Goal: Task Accomplishment & Management: Manage account settings

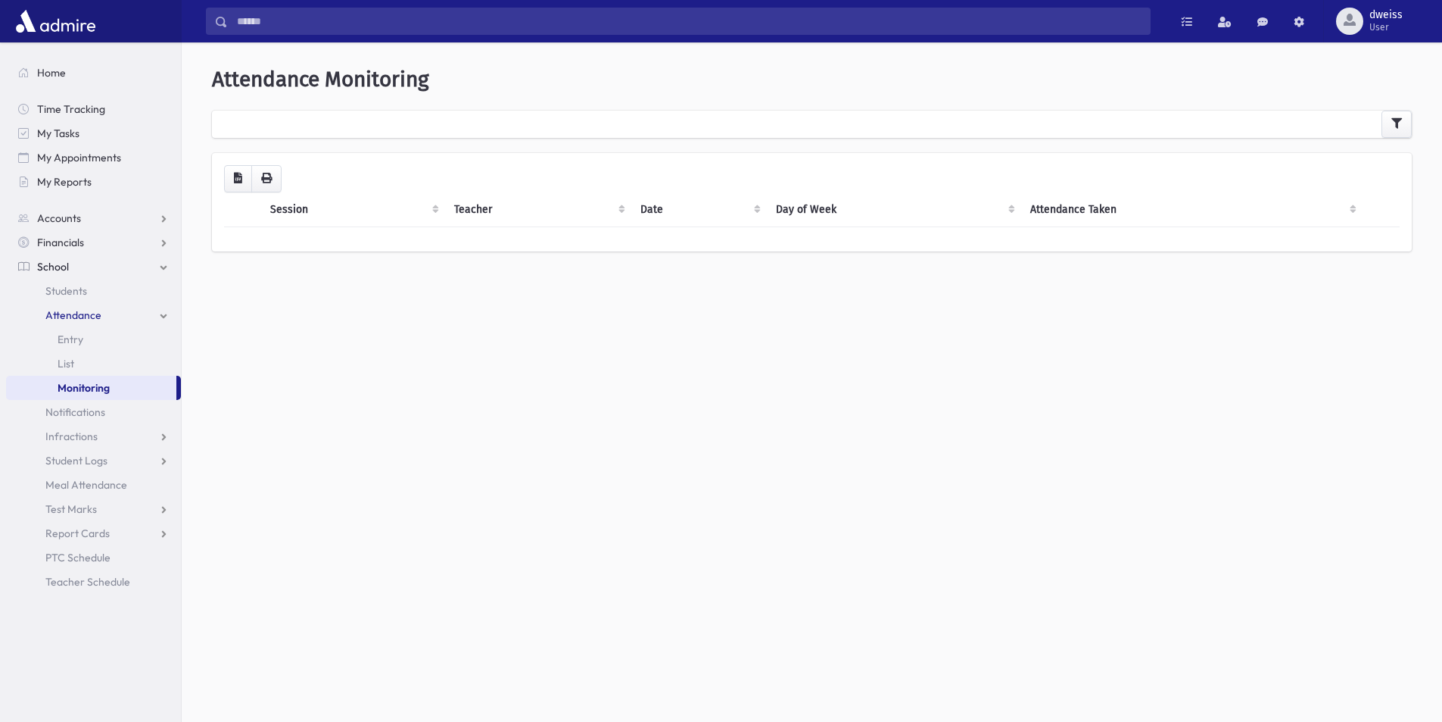
scroll to position [40, 0]
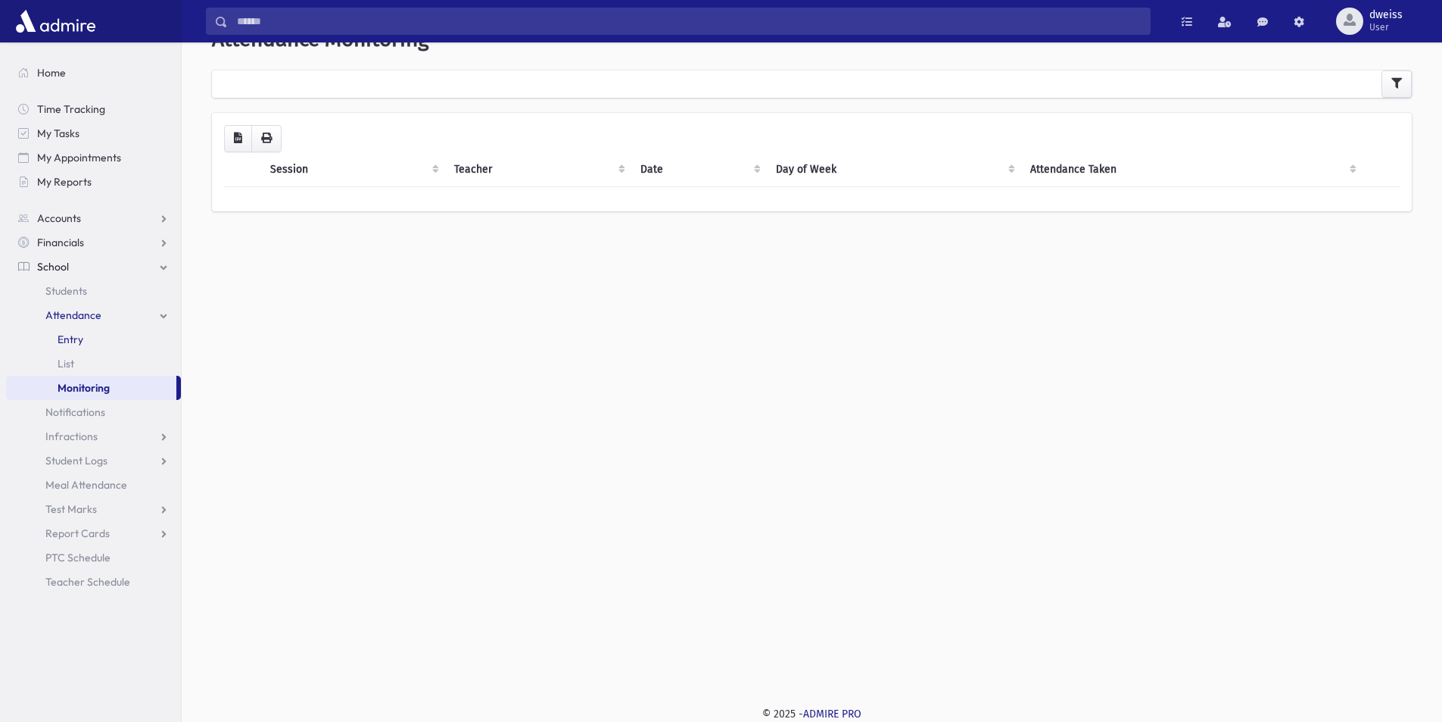
click at [95, 330] on link "Entry" at bounding box center [93, 339] width 175 height 24
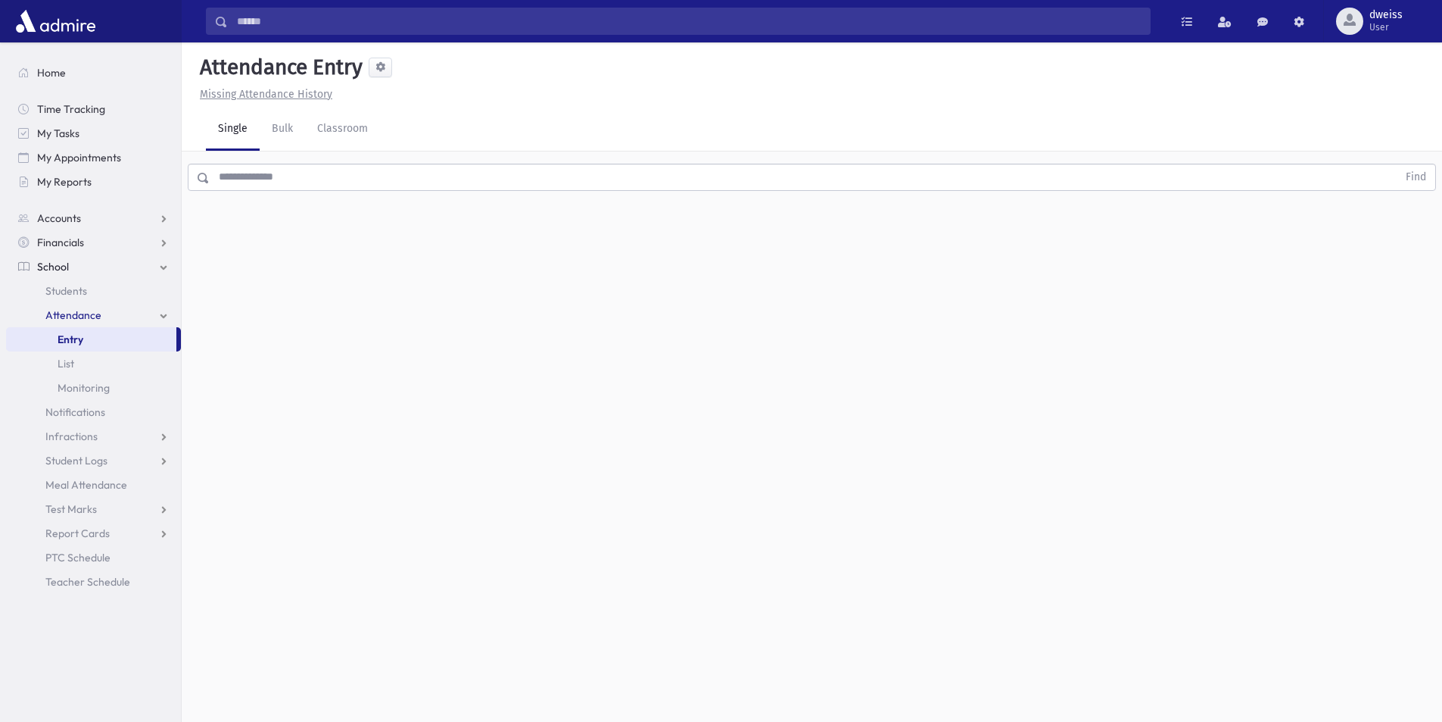
click at [265, 184] on input "text" at bounding box center [804, 177] width 1188 height 27
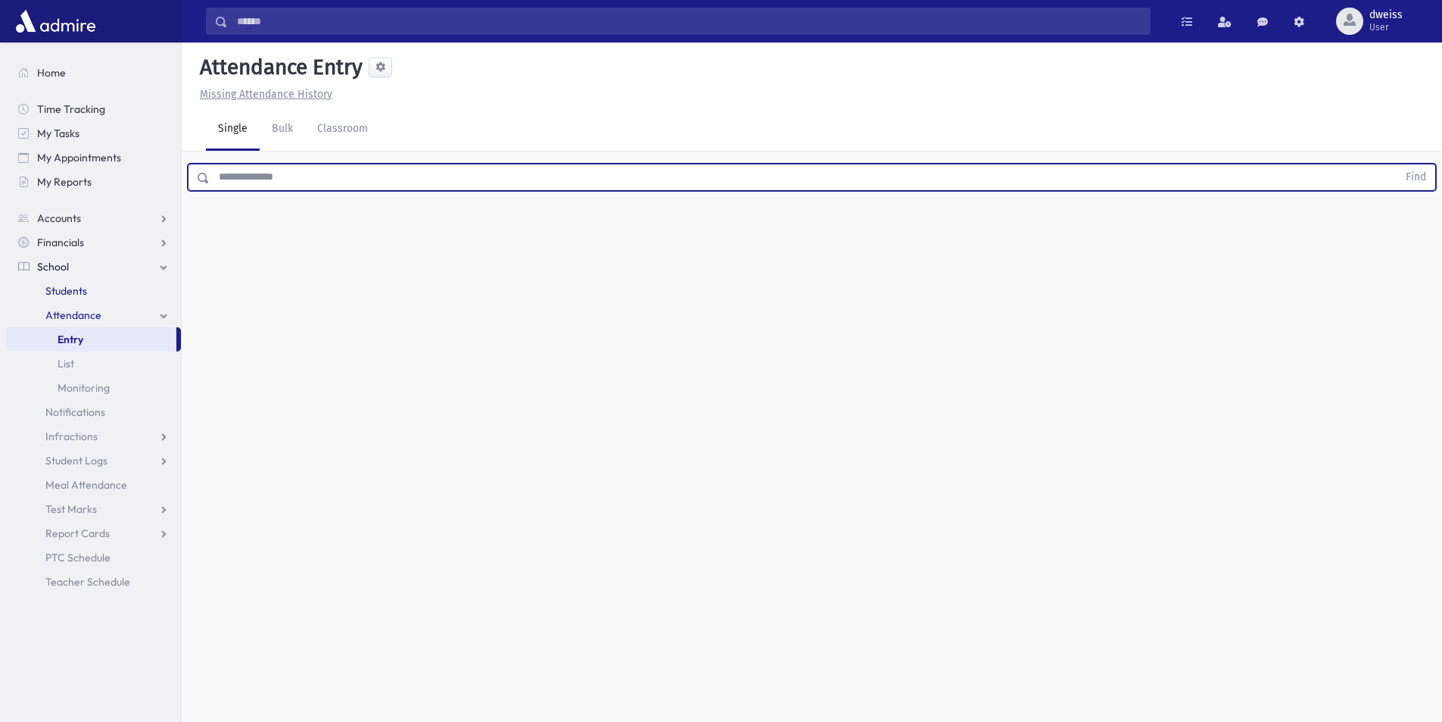
click at [101, 285] on link "Students" at bounding box center [93, 291] width 175 height 24
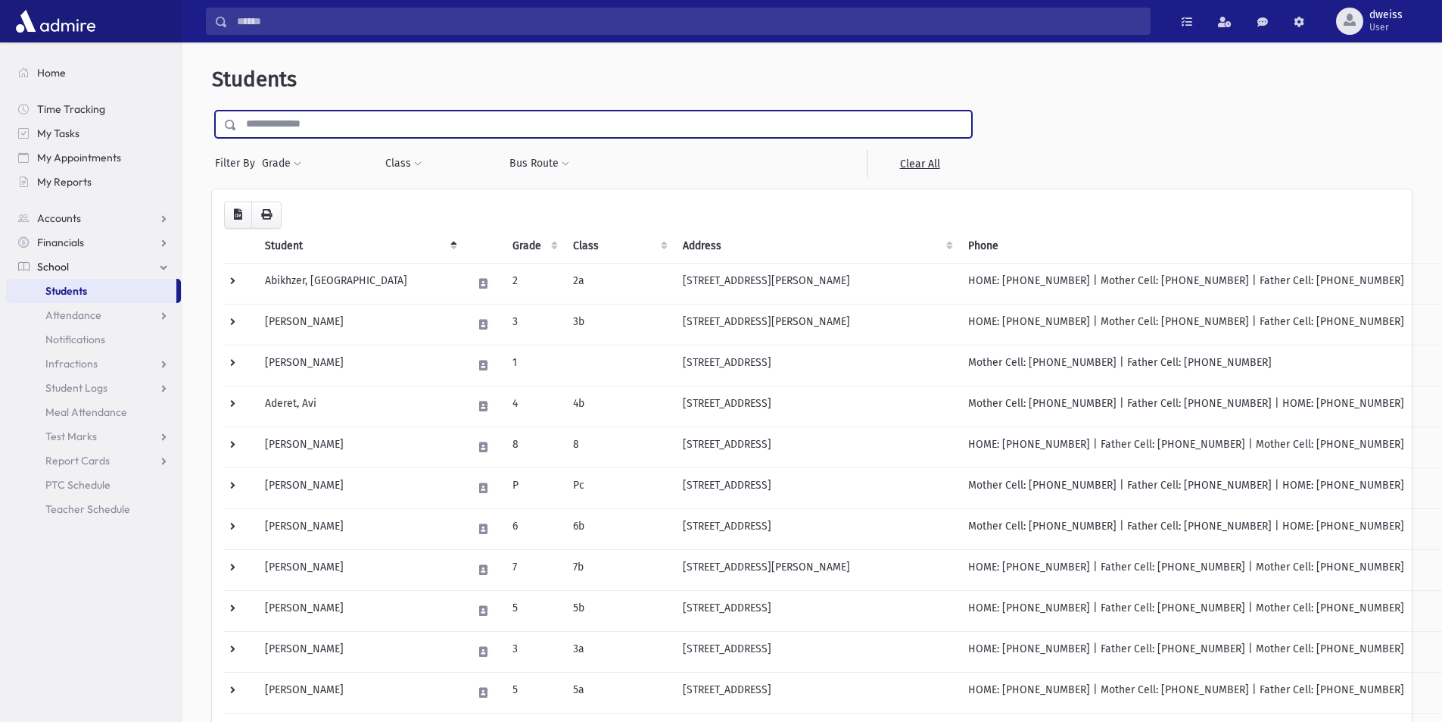
click at [293, 136] on input "text" at bounding box center [604, 124] width 734 height 27
type input "*******"
click at [212, 111] on input "submit" at bounding box center [233, 121] width 42 height 20
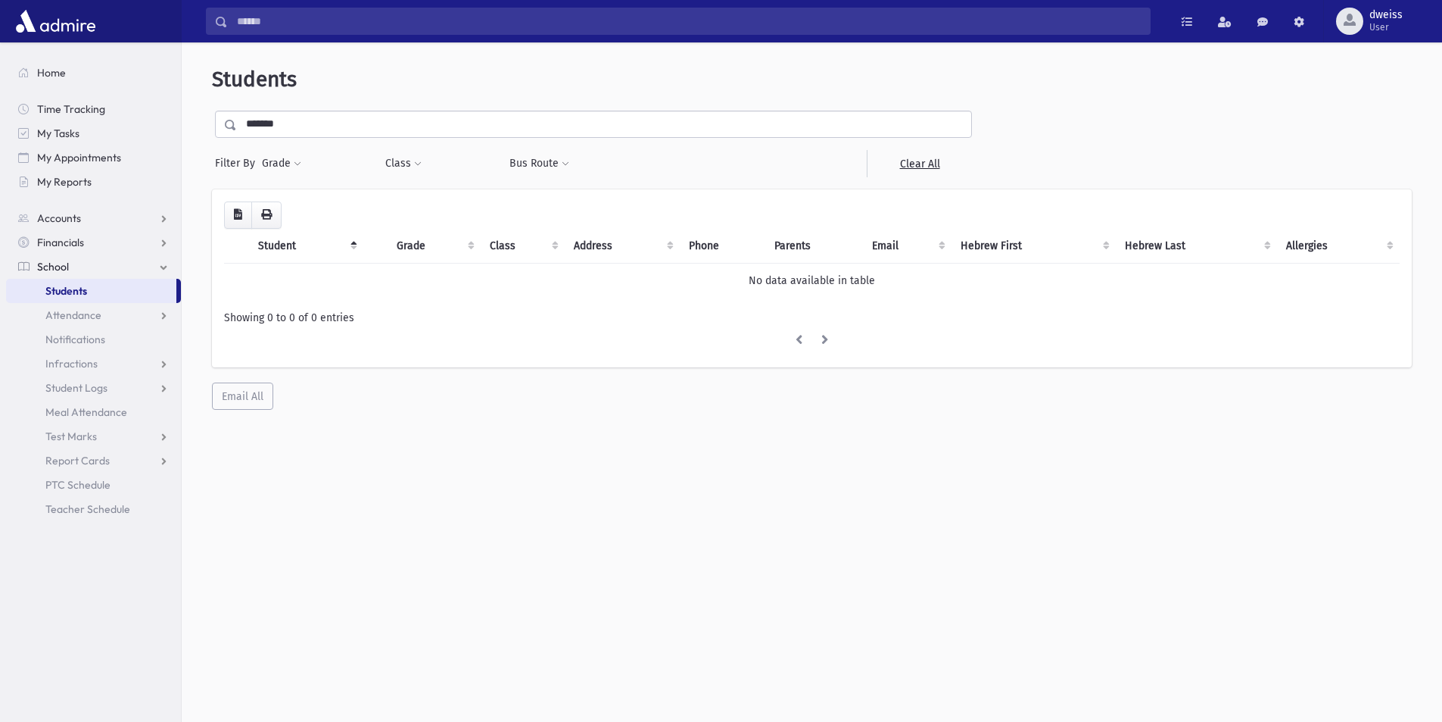
click at [270, 126] on input "*******" at bounding box center [604, 124] width 734 height 27
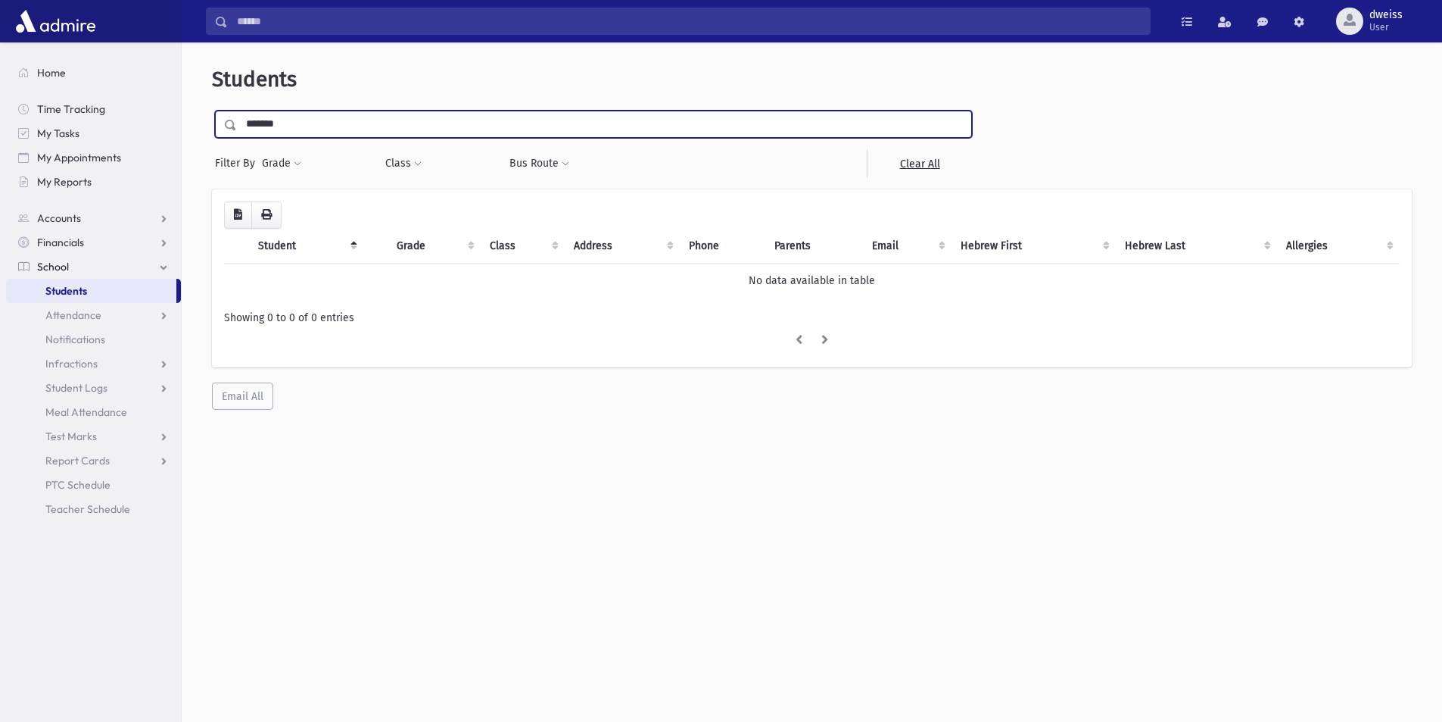
click at [263, 126] on input "*******" at bounding box center [604, 124] width 734 height 27
type input "******"
click at [212, 111] on input "submit" at bounding box center [233, 121] width 42 height 20
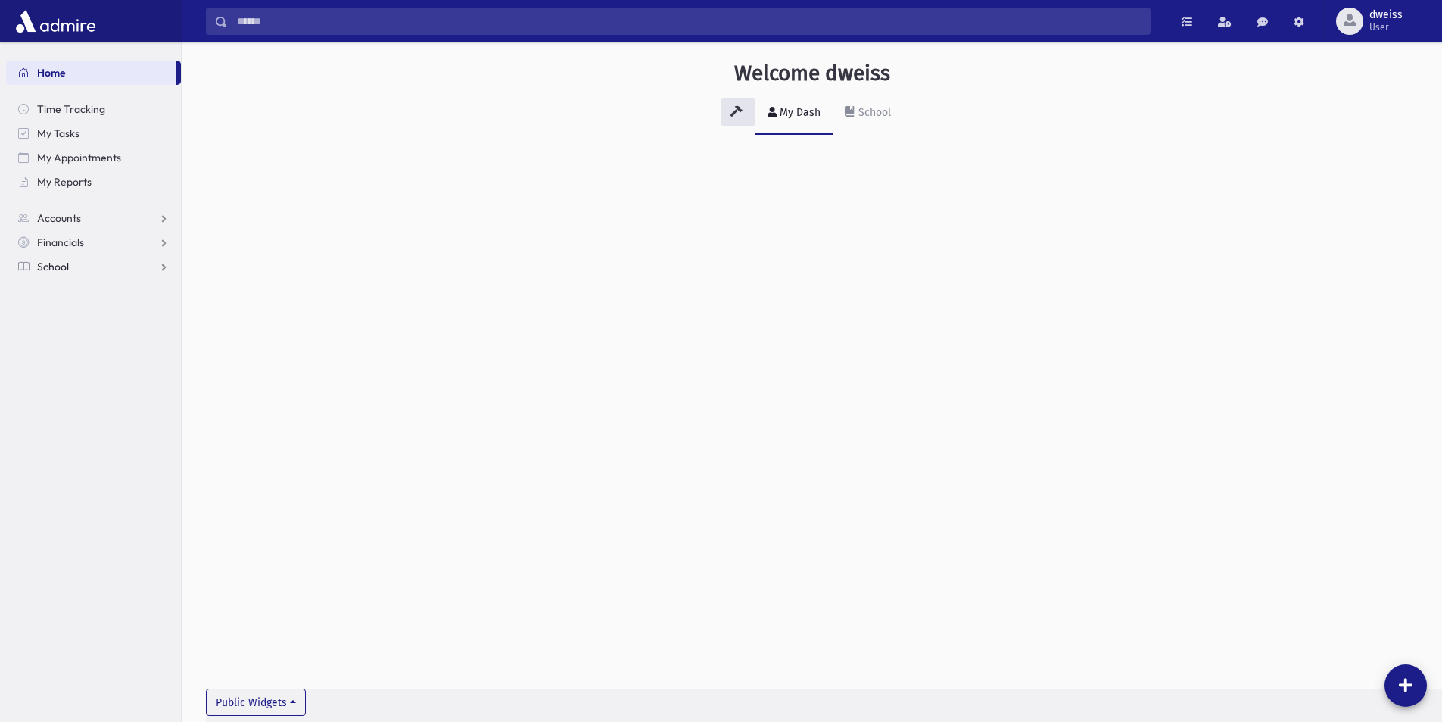
click at [103, 266] on link "School" at bounding box center [93, 266] width 175 height 24
click at [86, 292] on span "Students" at bounding box center [66, 291] width 42 height 14
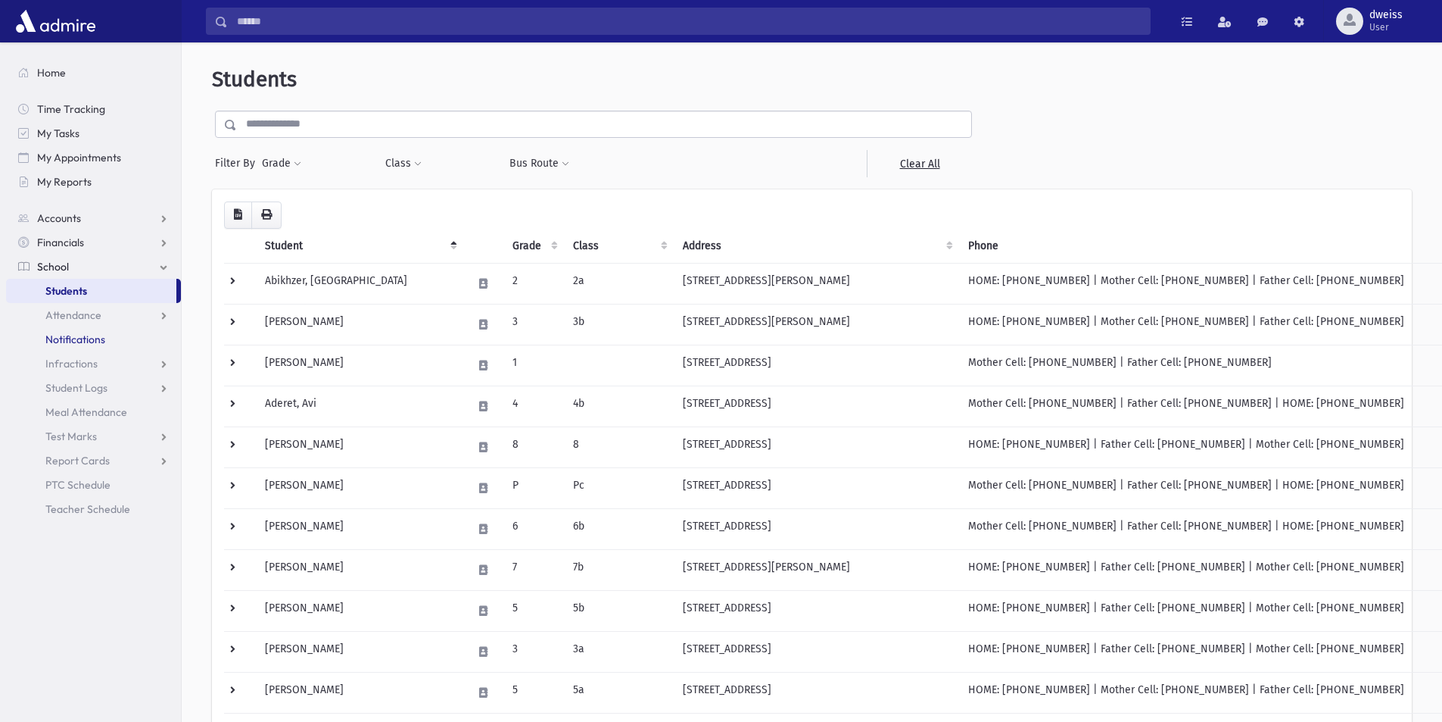
click at [83, 343] on span "Notifications" at bounding box center [75, 339] width 60 height 14
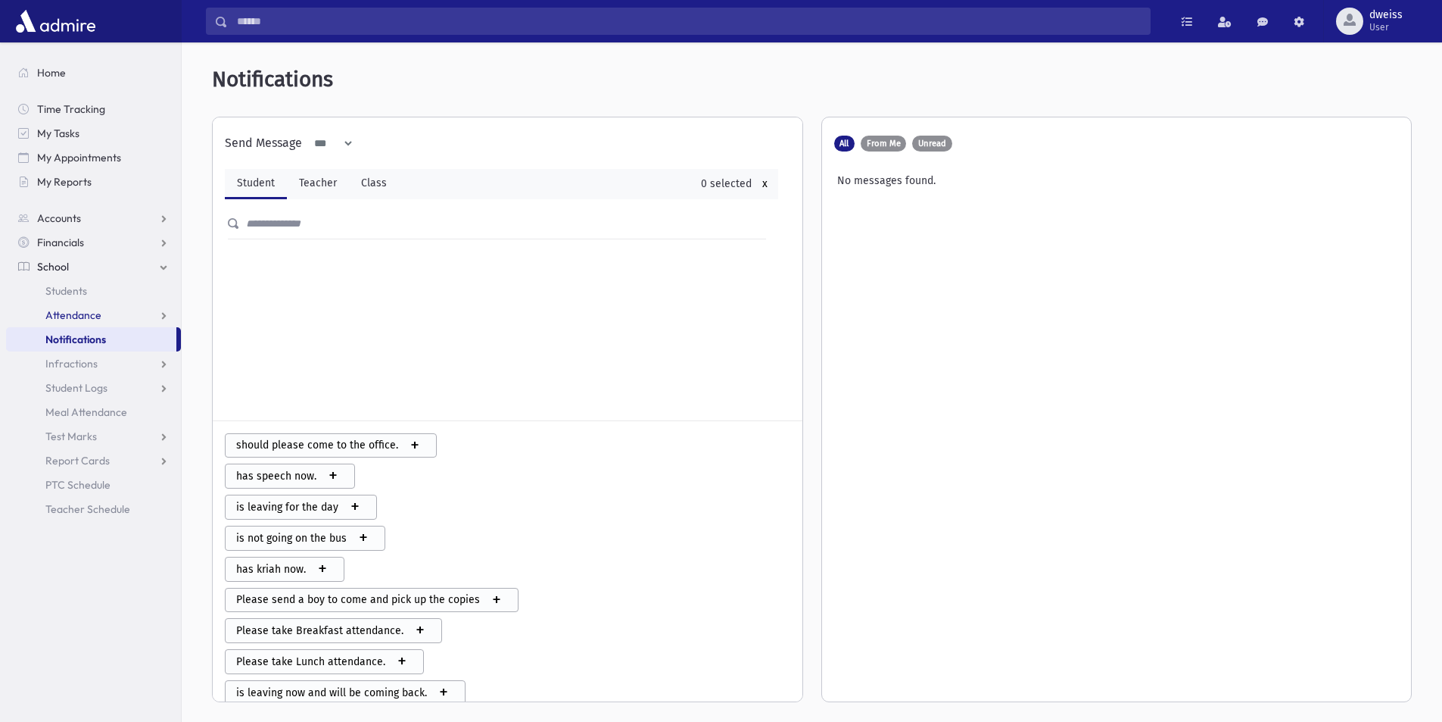
click at [124, 313] on link "Attendance" at bounding box center [93, 315] width 175 height 24
click at [98, 390] on span "Monitoring" at bounding box center [84, 388] width 52 height 14
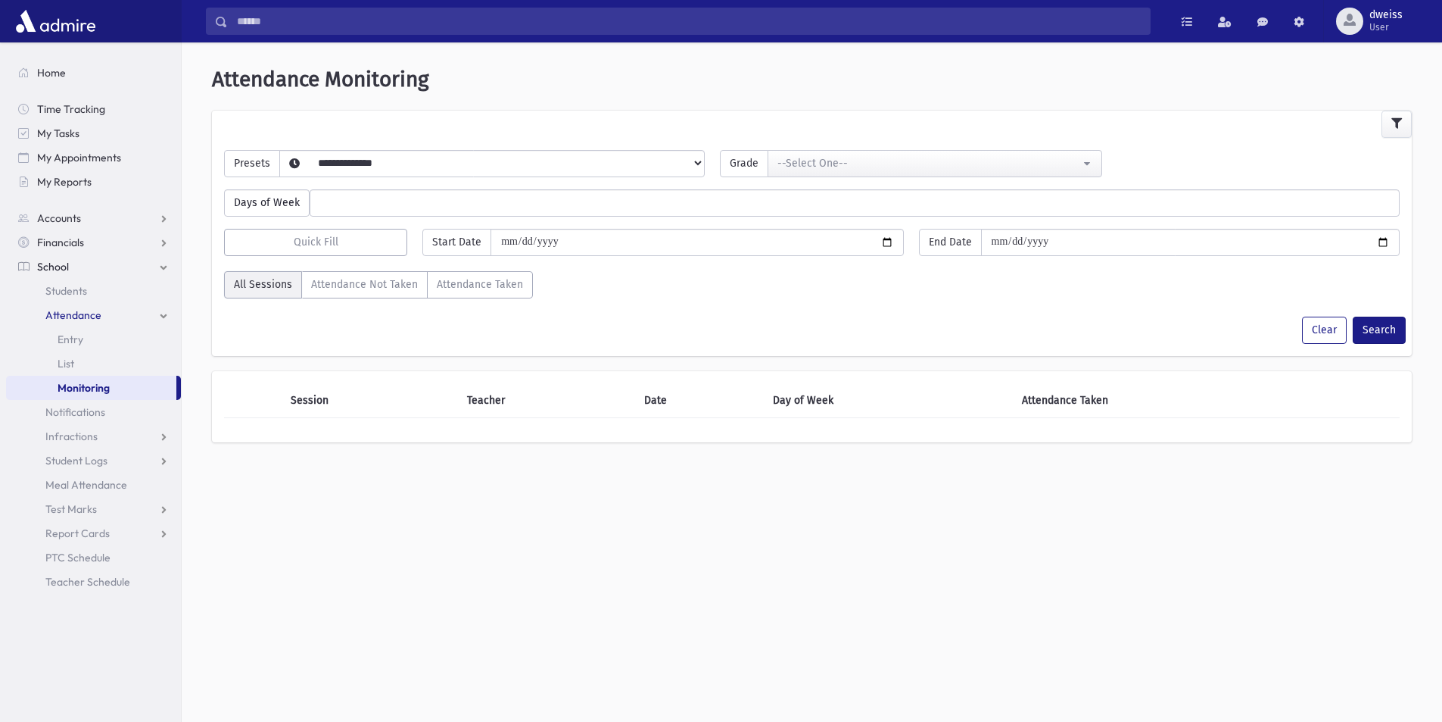
select select
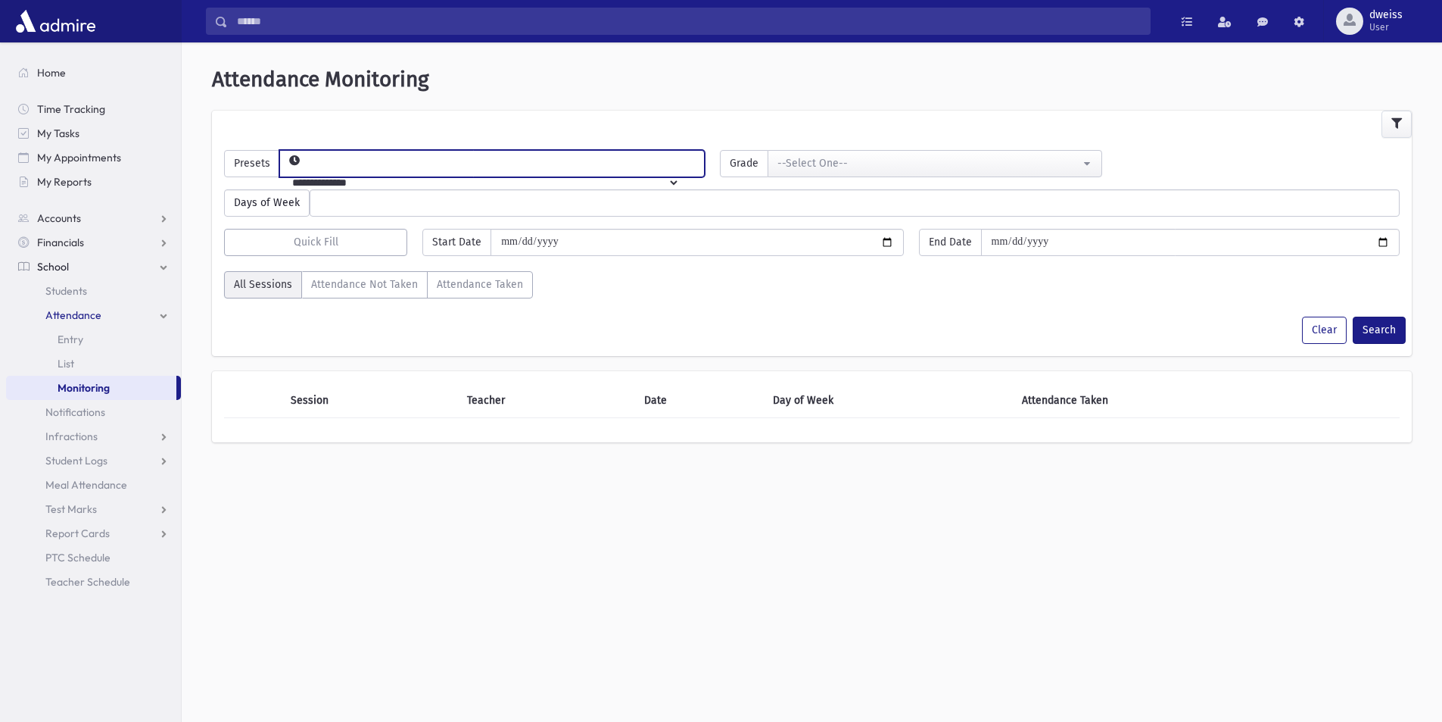
click at [306, 172] on select "**********" at bounding box center [480, 183] width 400 height 26
select select "*****"
click at [304, 170] on select "**********" at bounding box center [480, 183] width 400 height 26
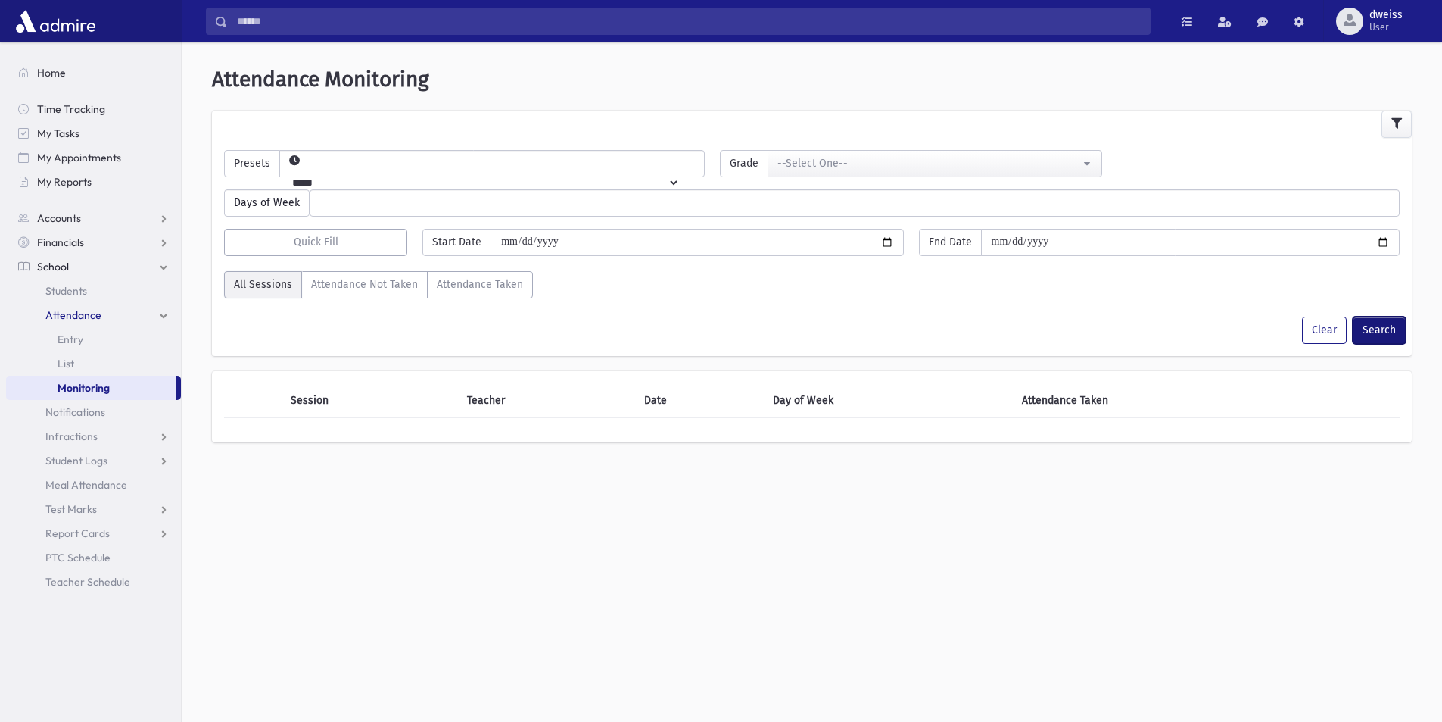
click at [1395, 328] on button "Search" at bounding box center [1379, 329] width 53 height 27
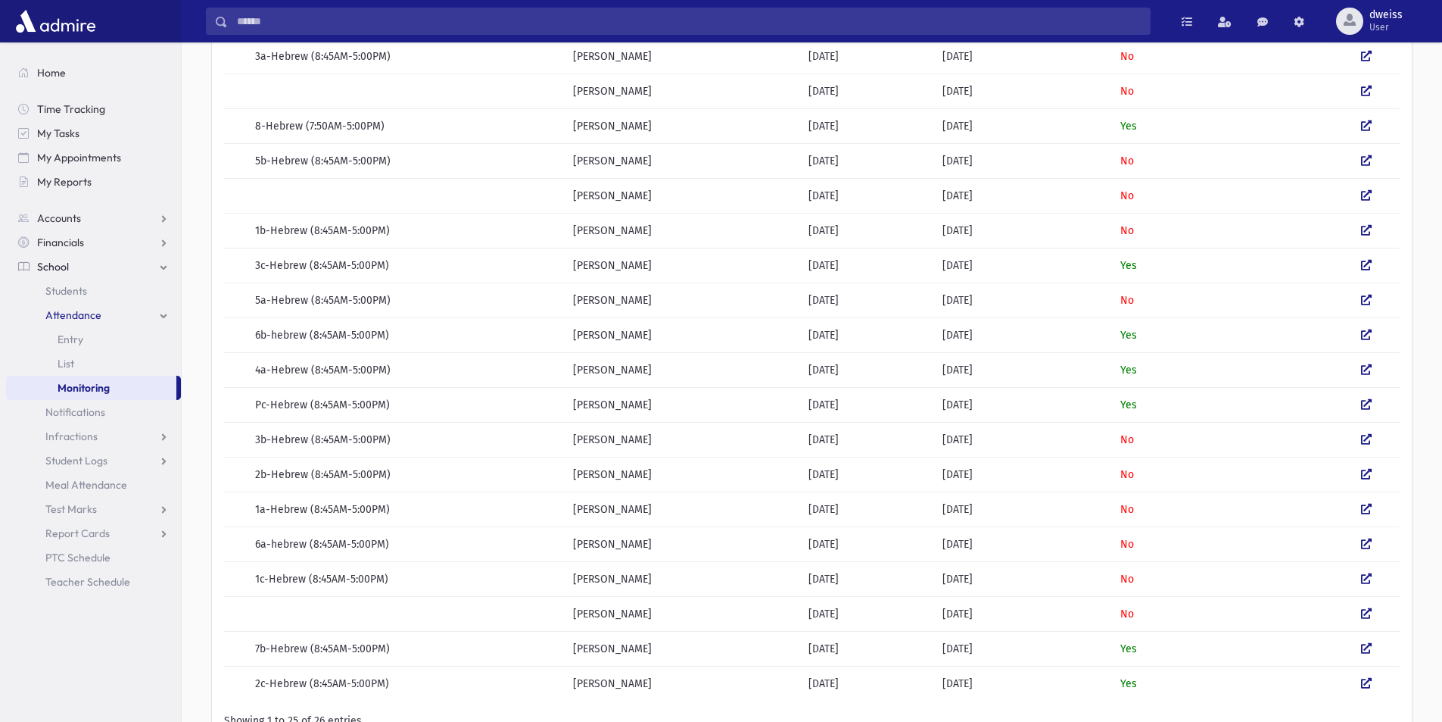
scroll to position [454, 0]
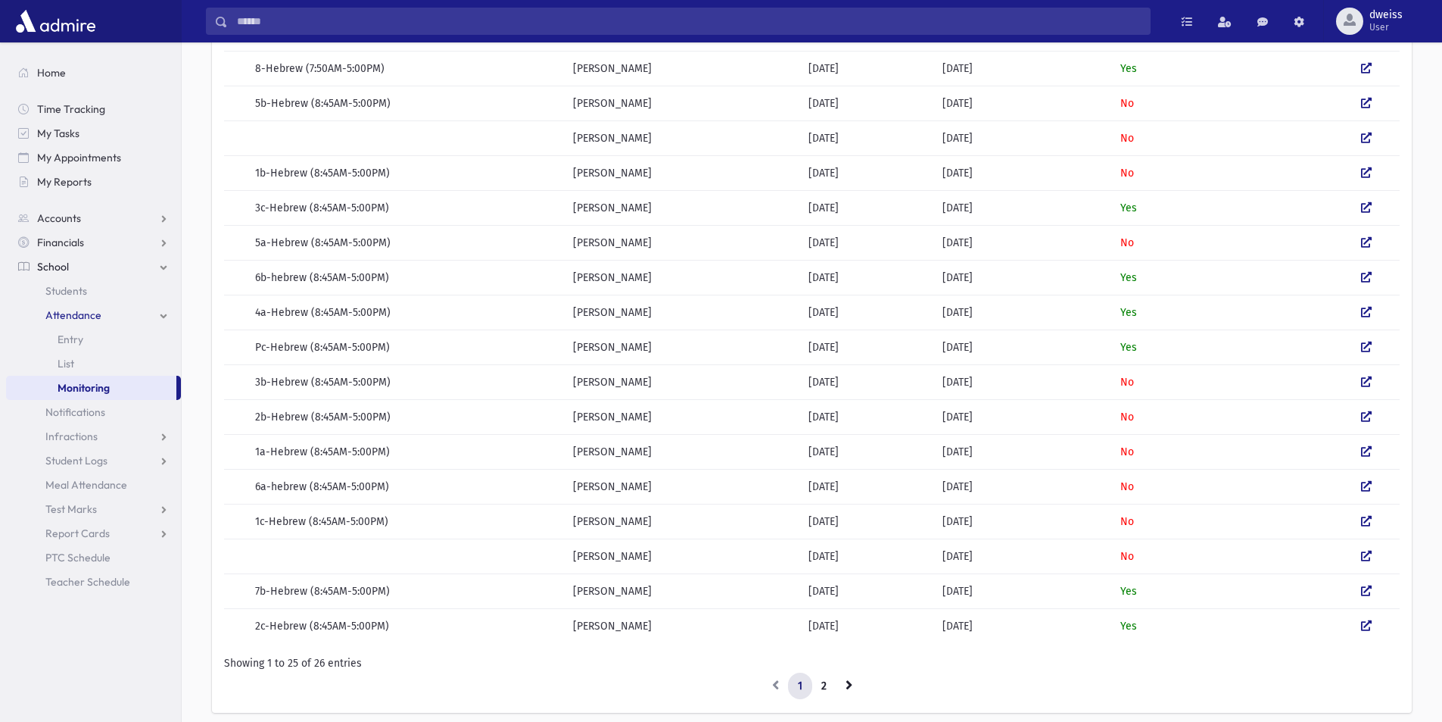
click at [457, 485] on td "6a-hebrew (8:45AM-5:00PM)" at bounding box center [405, 486] width 318 height 35
click at [1366, 485] on icon at bounding box center [1366, 486] width 11 height 11
click at [88, 293] on link "Students" at bounding box center [93, 291] width 175 height 24
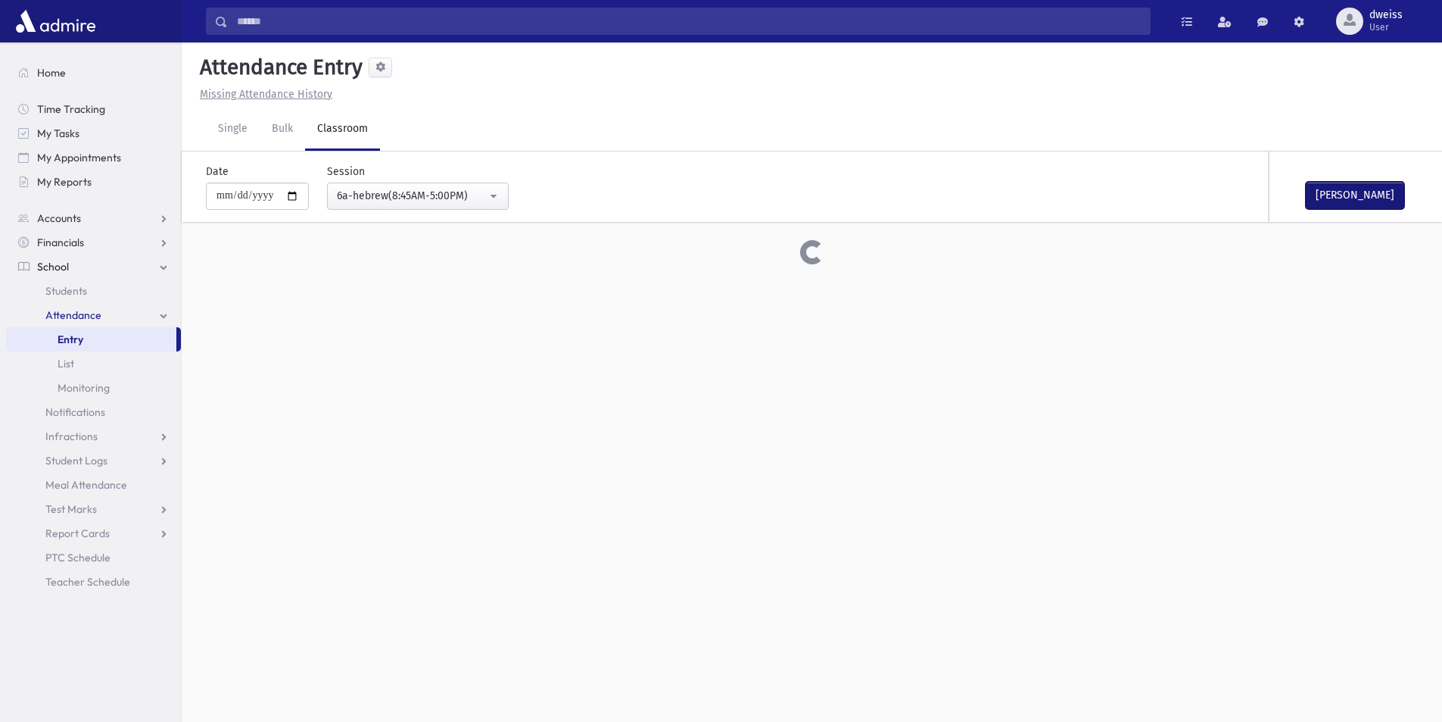
click at [1357, 189] on button "[PERSON_NAME]" at bounding box center [1355, 195] width 98 height 27
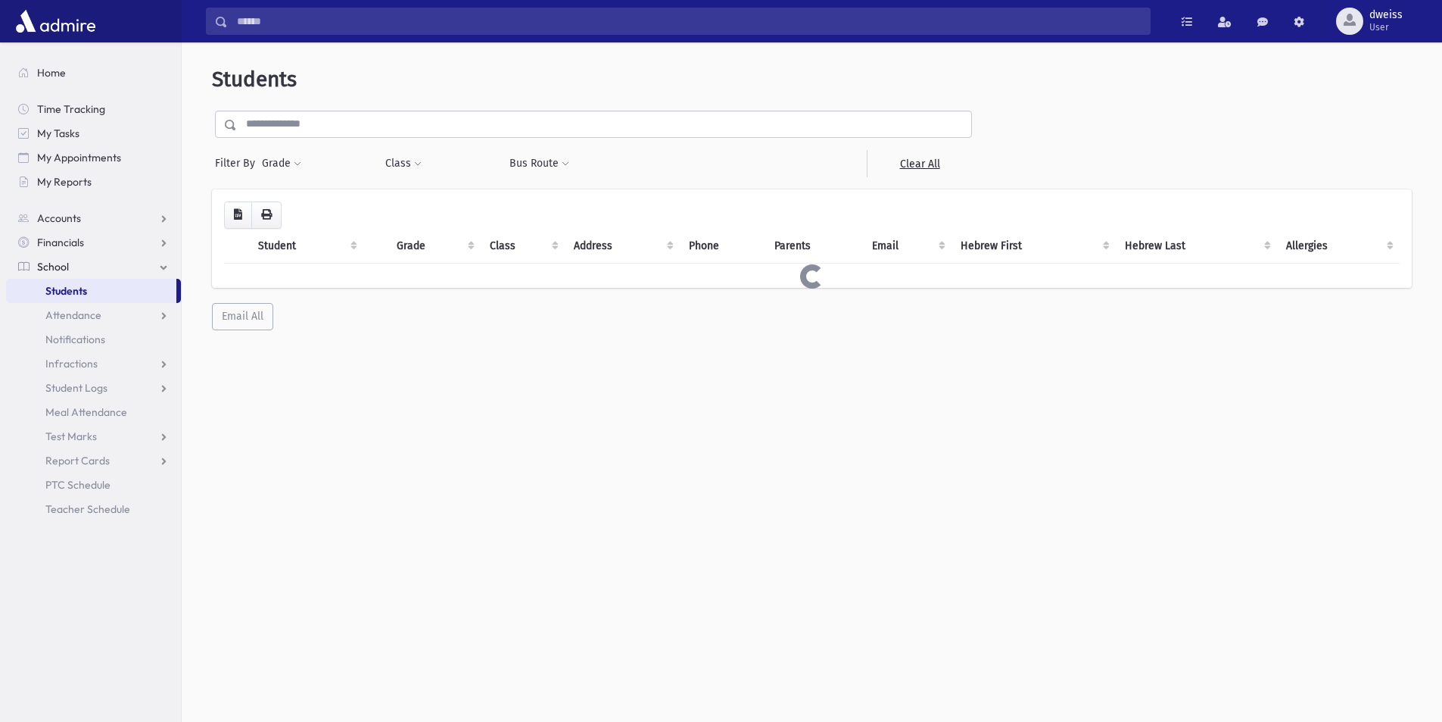
click at [270, 115] on input "text" at bounding box center [604, 124] width 734 height 27
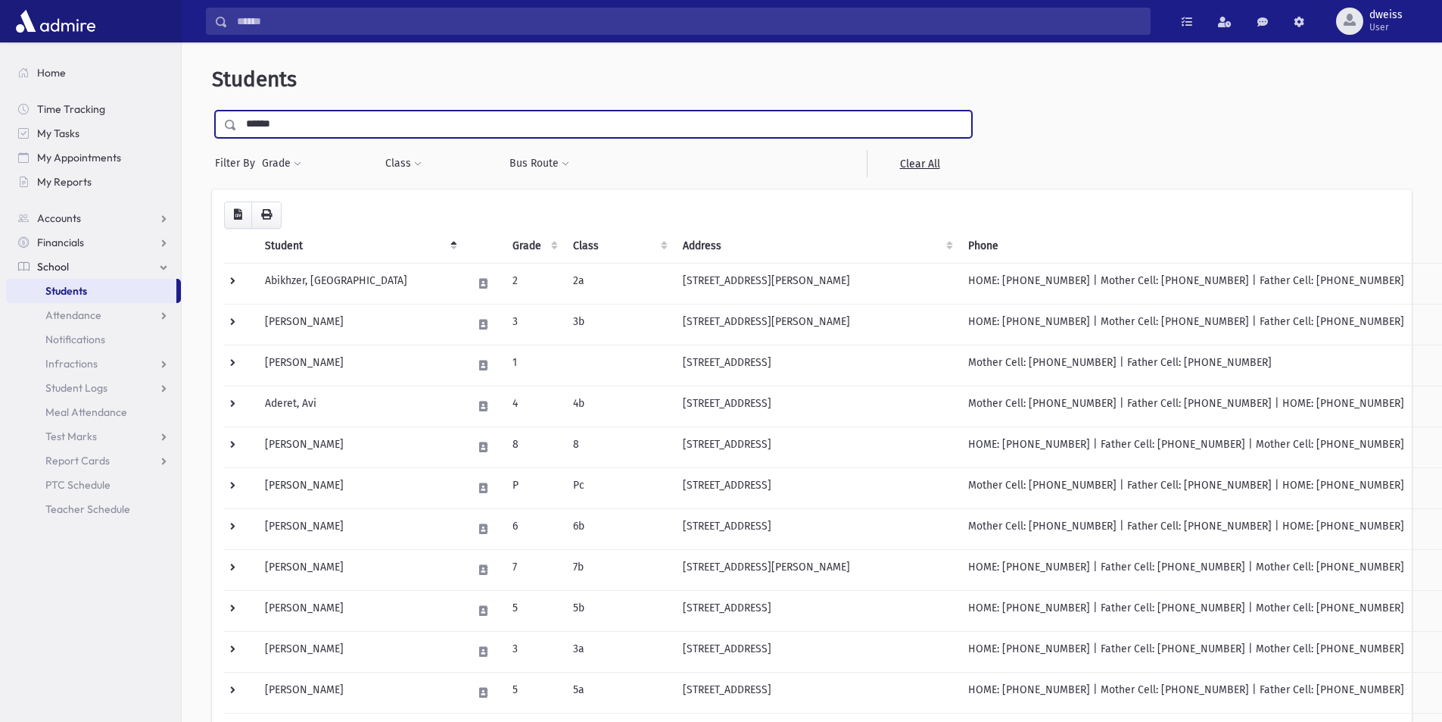
type input "******"
click at [212, 111] on input "submit" at bounding box center [233, 121] width 42 height 20
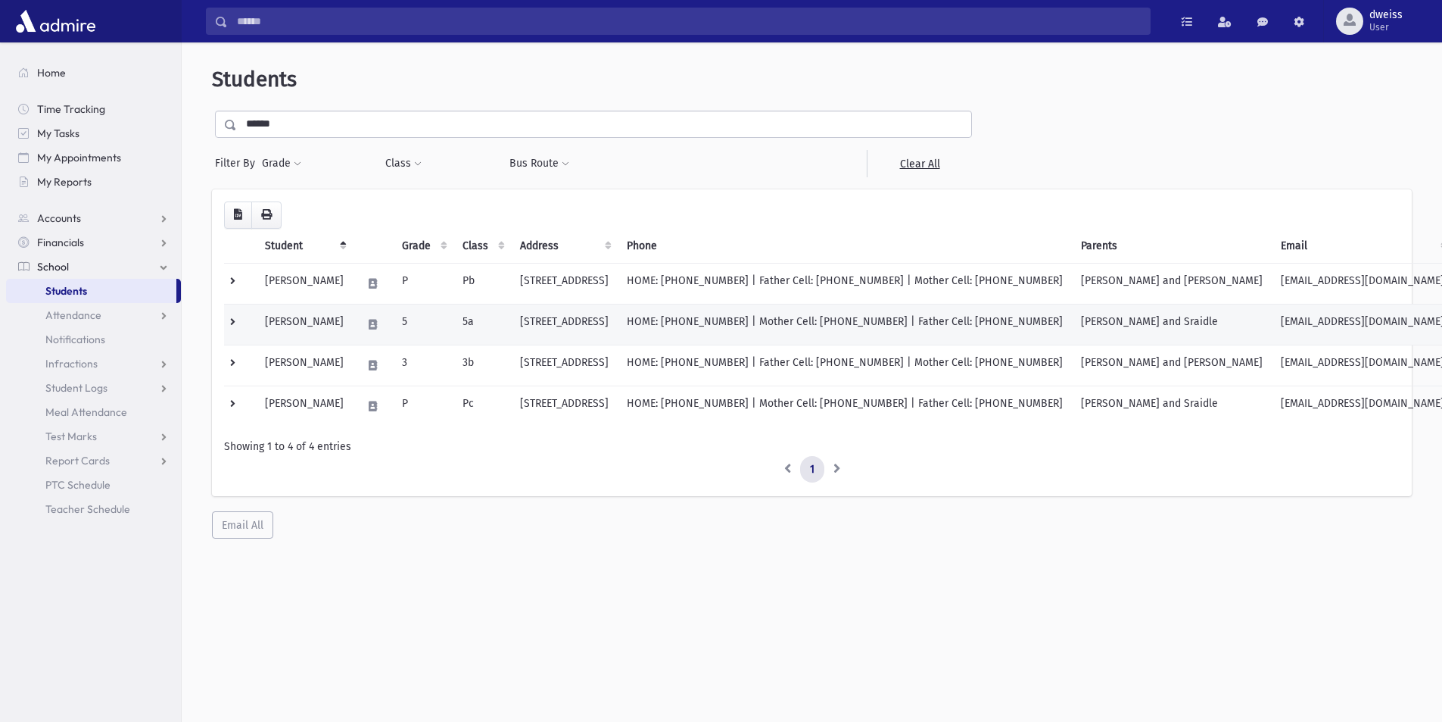
click at [234, 319] on td at bounding box center [240, 324] width 32 height 41
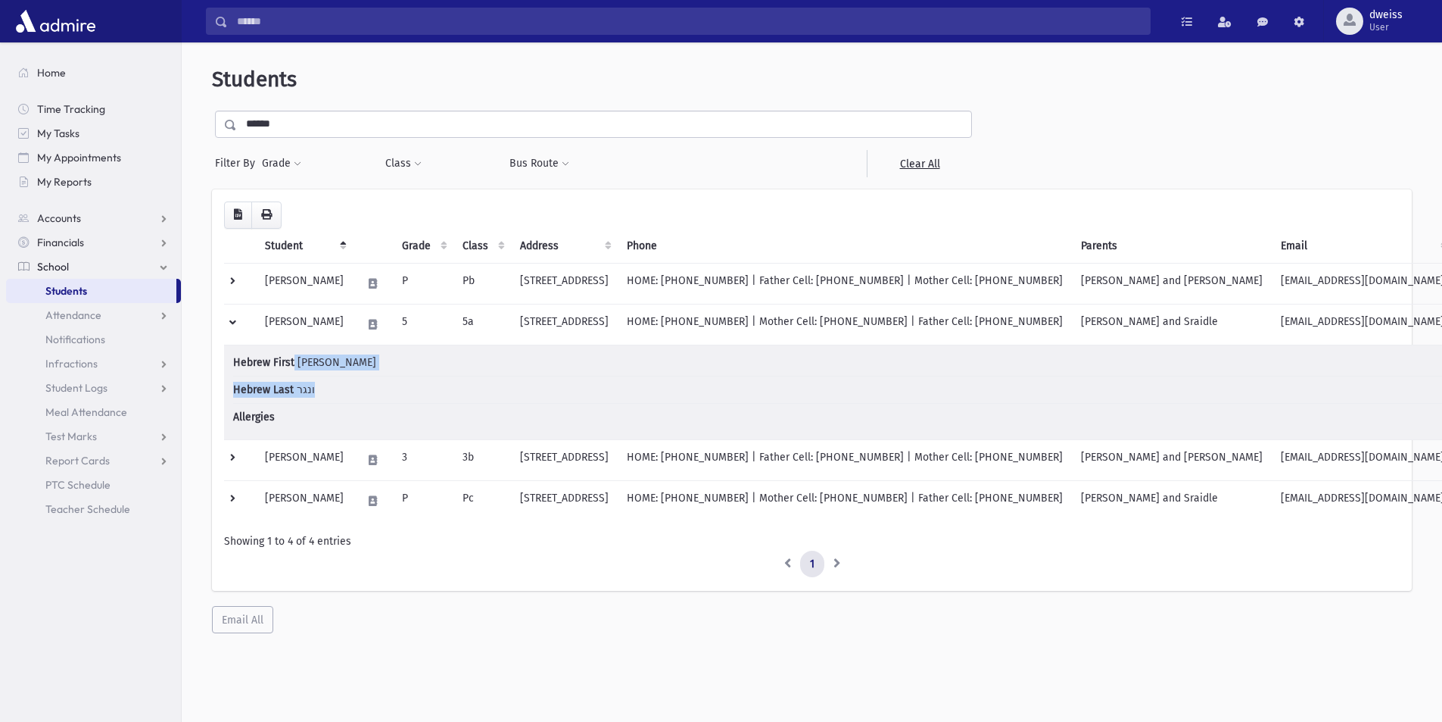
drag, startPoint x: 356, startPoint y: 382, endPoint x: 260, endPoint y: 370, distance: 96.2
click at [260, 370] on ul "Hebrew First [PERSON_NAME] Last ונגר Allergies" at bounding box center [838, 392] width 1211 height 76
click at [303, 379] on li "Hebrew Last ונגר" at bounding box center [838, 389] width 1211 height 27
click at [312, 388] on li "Hebrew Last ונגר" at bounding box center [838, 389] width 1211 height 27
drag, startPoint x: 312, startPoint y: 388, endPoint x: 231, endPoint y: 359, distance: 86.2
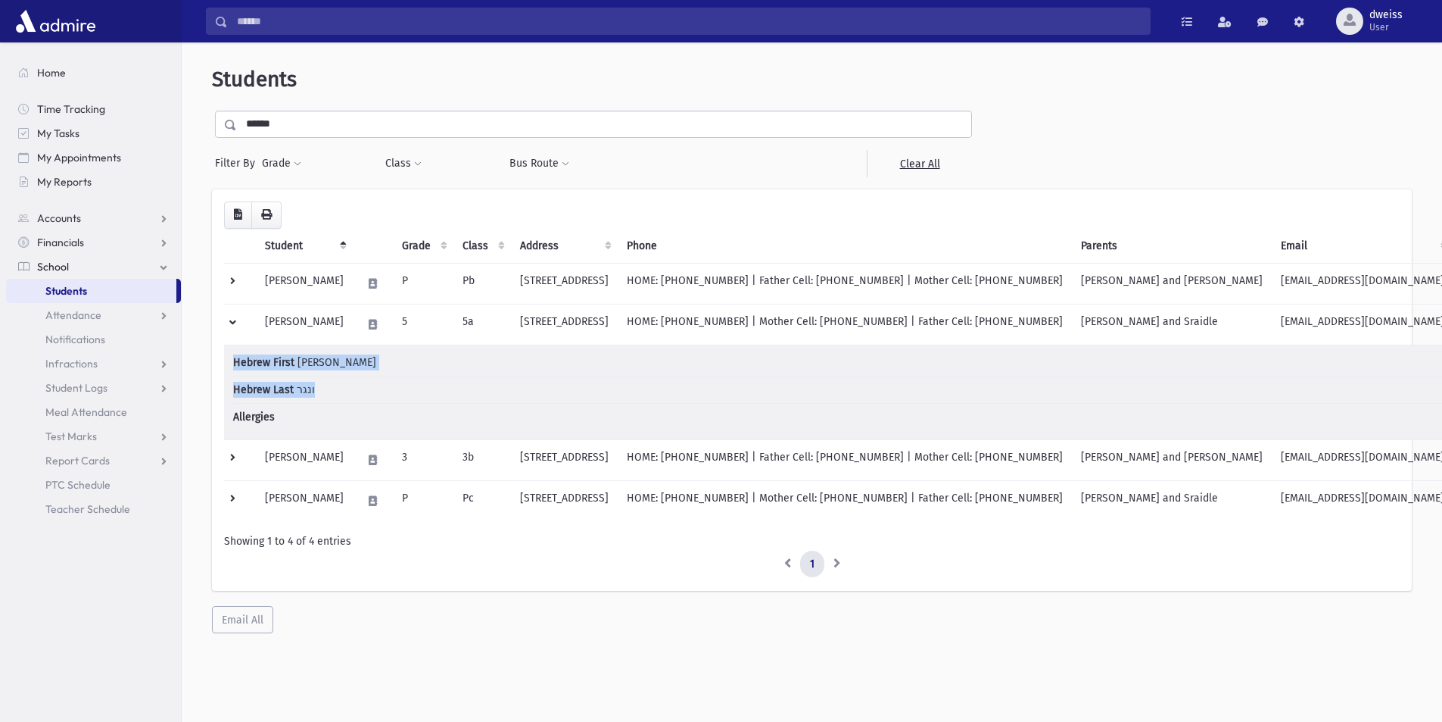
click at [231, 359] on td "Hebrew First משה Hebrew Last ונגר Allergies" at bounding box center [839, 391] width 1230 height 95
drag, startPoint x: 282, startPoint y: 419, endPoint x: 226, endPoint y: 363, distance: 79.2
click at [226, 363] on td "Hebrew First משה Hebrew Last ונגר Allergies" at bounding box center [839, 391] width 1230 height 95
click at [288, 425] on li "Allergies" at bounding box center [838, 417] width 1211 height 26
drag, startPoint x: 284, startPoint y: 417, endPoint x: 232, endPoint y: 357, distance: 79.5
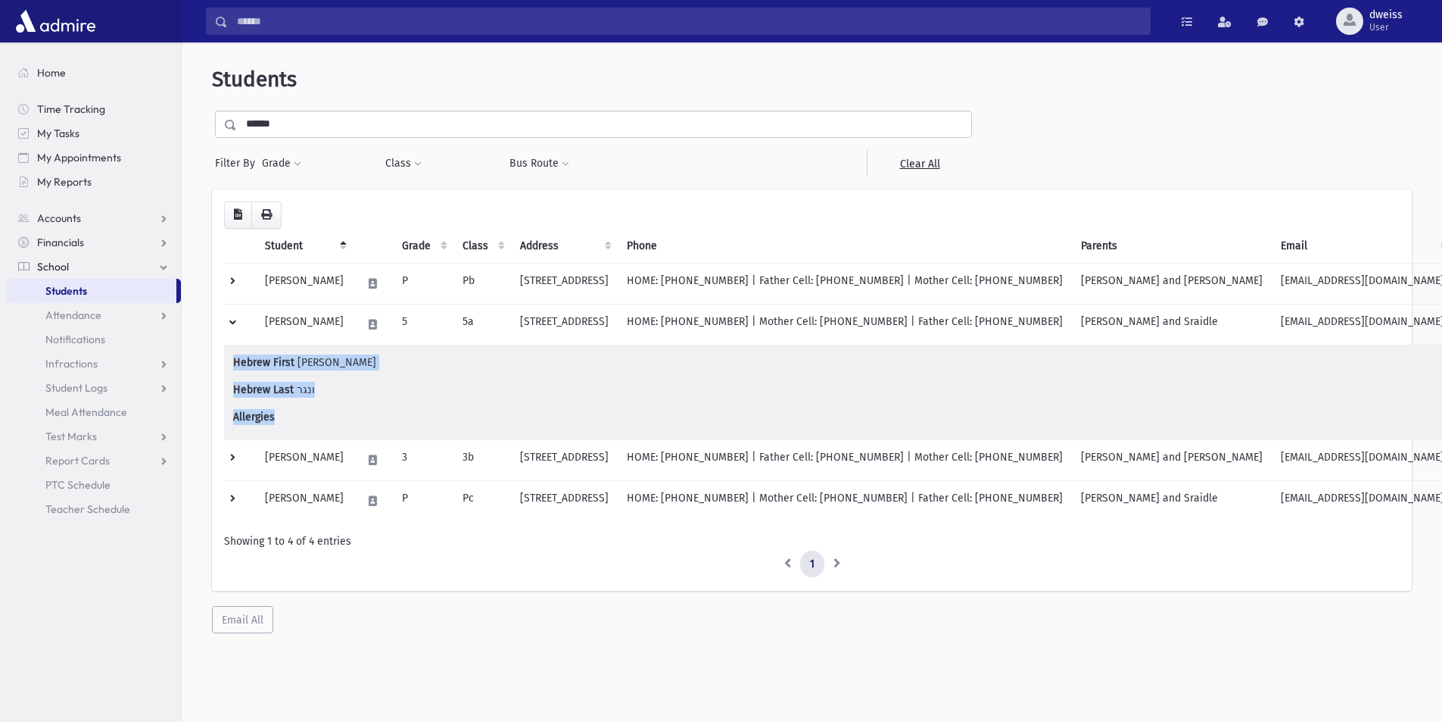
click at [232, 357] on td "Hebrew First משה Hebrew Last ונגר Allergies" at bounding box center [839, 391] width 1230 height 95
click at [282, 422] on span "Allergies" at bounding box center [261, 417] width 57 height 16
drag, startPoint x: 431, startPoint y: 406, endPoint x: 279, endPoint y: 367, distance: 157.0
click at [279, 367] on ul "Hebrew First משה Hebrew Last ונגר Allergies" at bounding box center [838, 392] width 1211 height 76
click at [330, 388] on li "Hebrew Last ונגר" at bounding box center [838, 389] width 1211 height 27
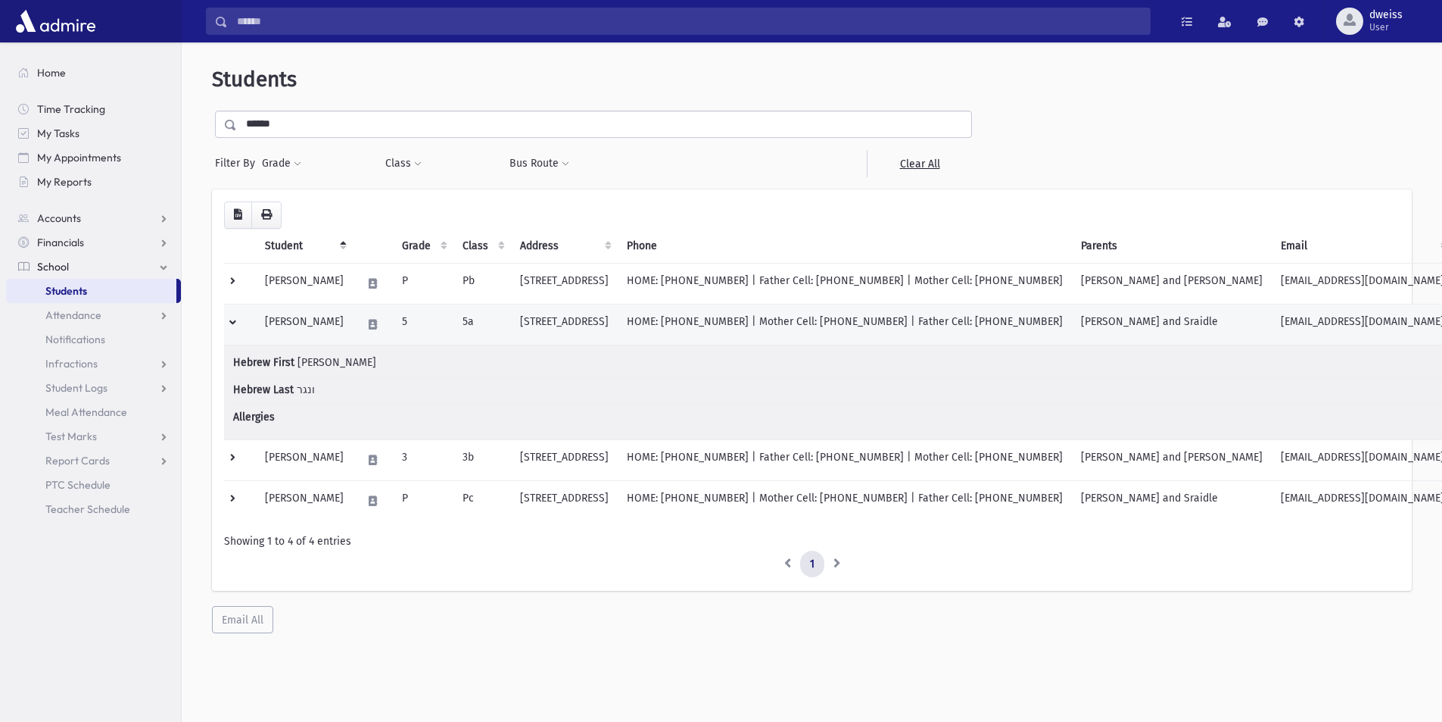
click at [237, 320] on td at bounding box center [240, 324] width 32 height 41
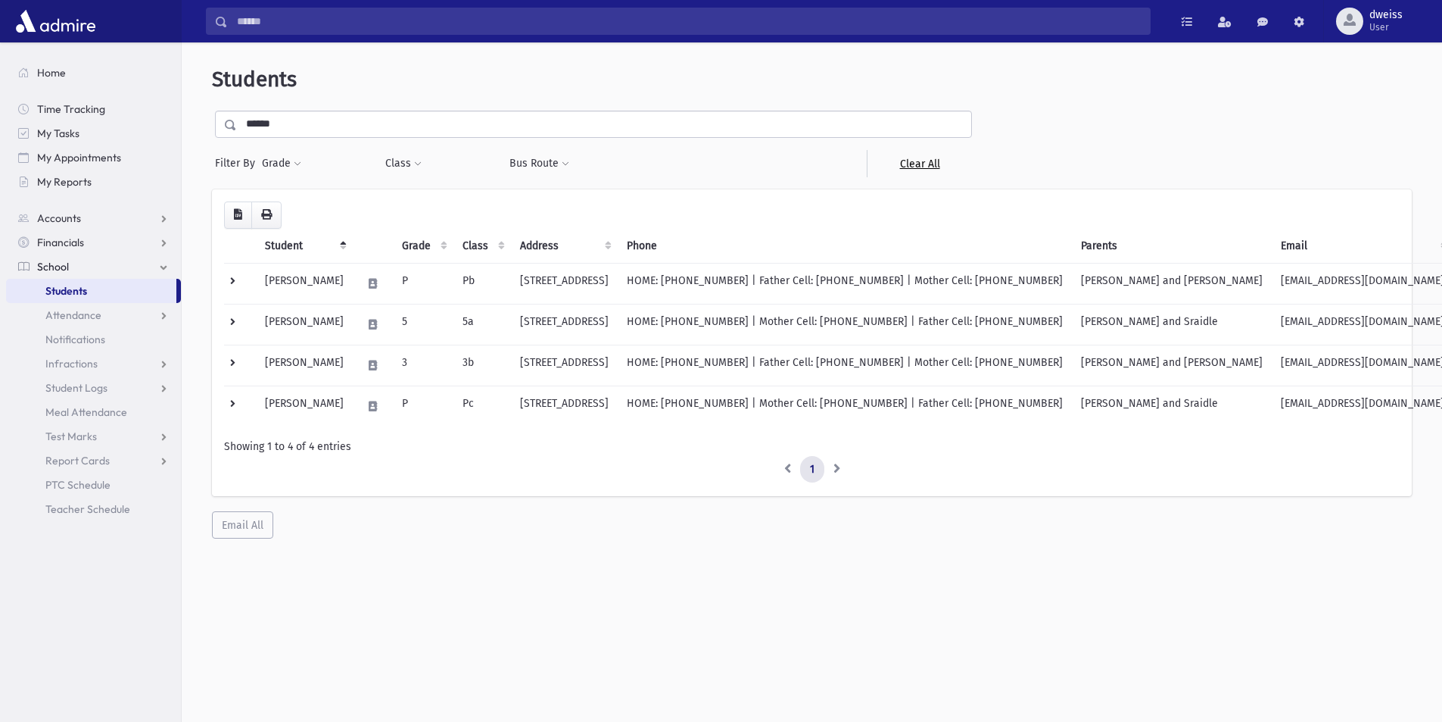
click at [905, 163] on link "Clear All" at bounding box center [919, 163] width 105 height 27
